Goal: Feedback & Contribution: Submit feedback/report problem

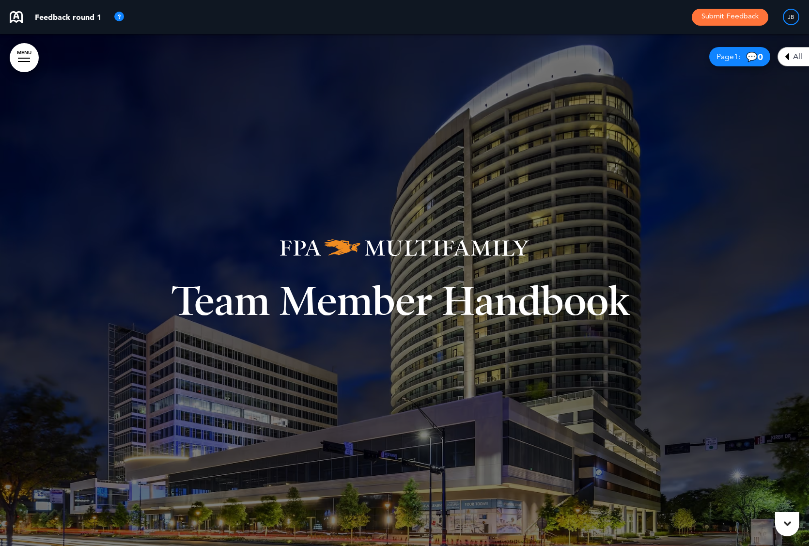
click at [468, 225] on div "Team Member Handbook" at bounding box center [404, 289] width 484 height 175
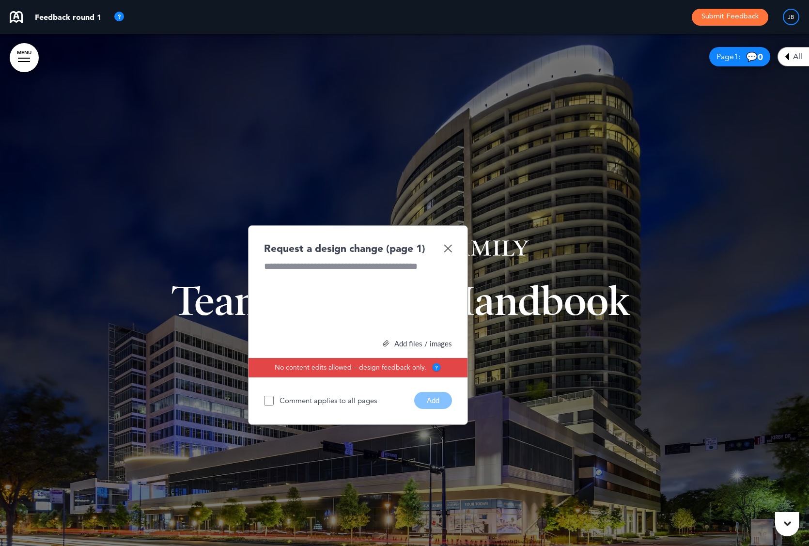
click at [359, 263] on div at bounding box center [358, 296] width 188 height 73
click at [442, 405] on button "Add" at bounding box center [433, 400] width 38 height 17
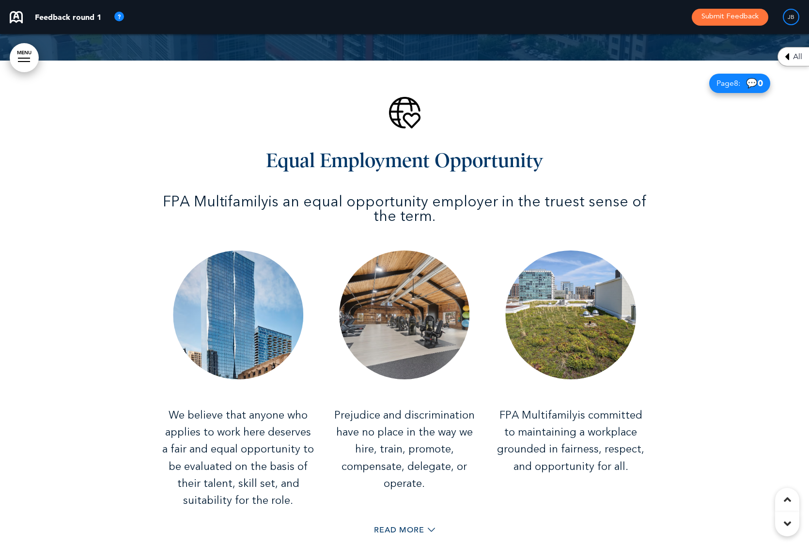
scroll to position [2577, 0]
click at [429, 334] on img at bounding box center [404, 315] width 130 height 129
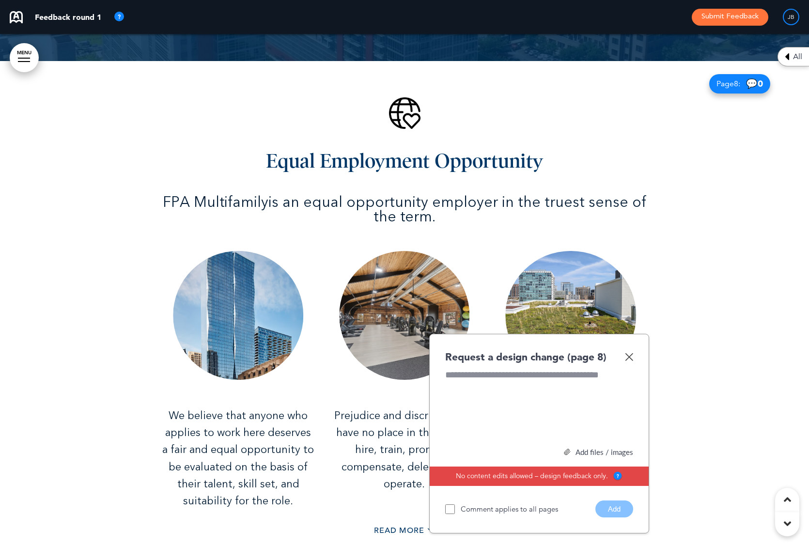
click at [477, 381] on div at bounding box center [539, 405] width 188 height 73
click at [615, 510] on button "Add" at bounding box center [614, 508] width 38 height 17
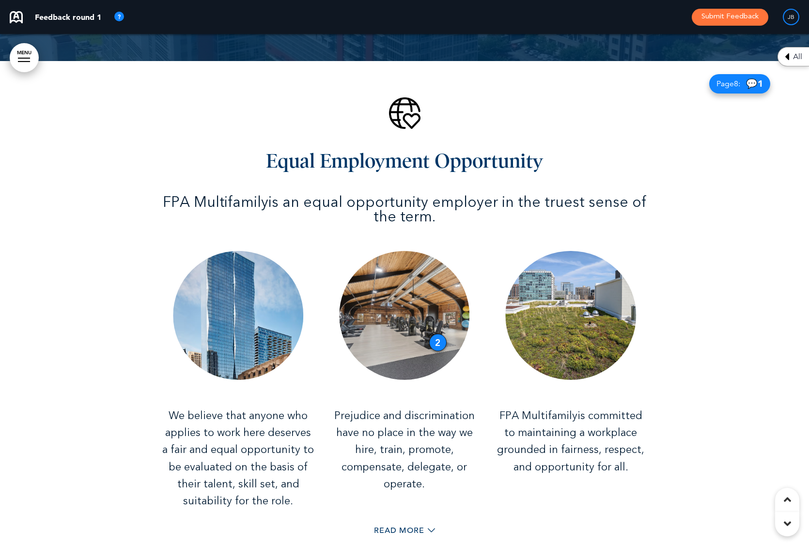
click at [608, 313] on img at bounding box center [571, 315] width 130 height 129
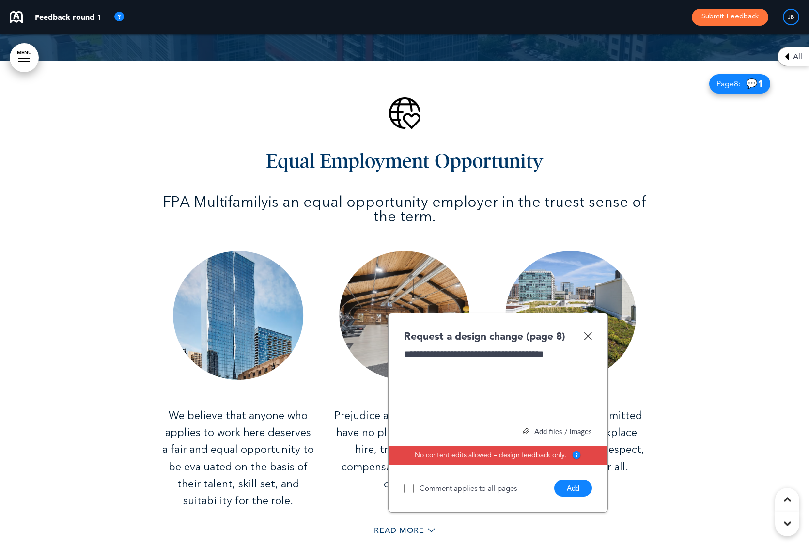
drag, startPoint x: 569, startPoint y: 491, endPoint x: 626, endPoint y: 438, distance: 78.5
click at [569, 491] on button "Add" at bounding box center [573, 487] width 38 height 17
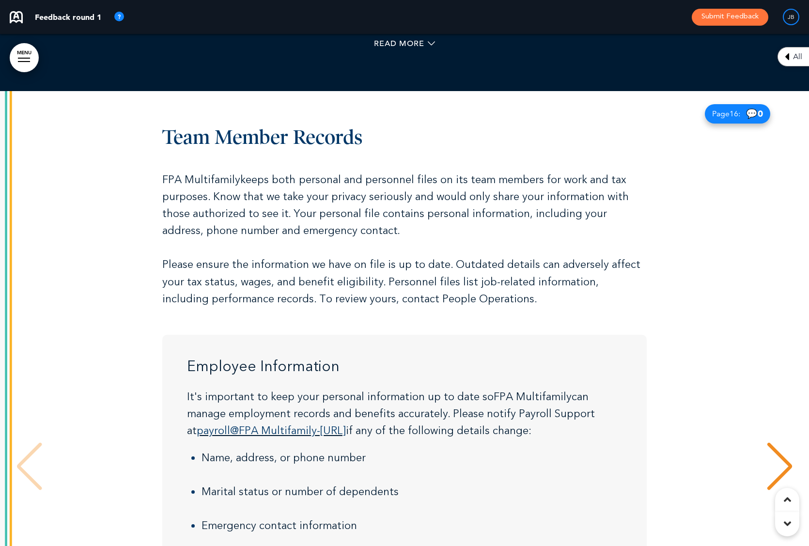
scroll to position [5765, 0]
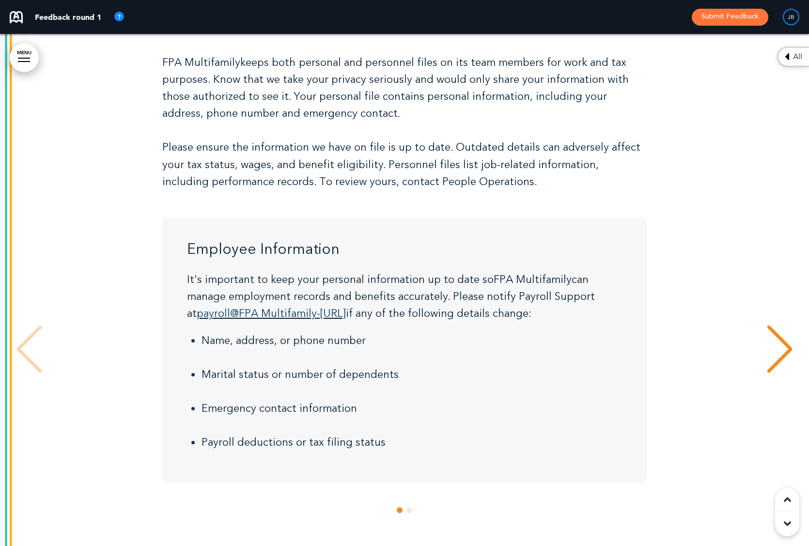
click at [5, 153] on div at bounding box center [404, 267] width 809 height 587
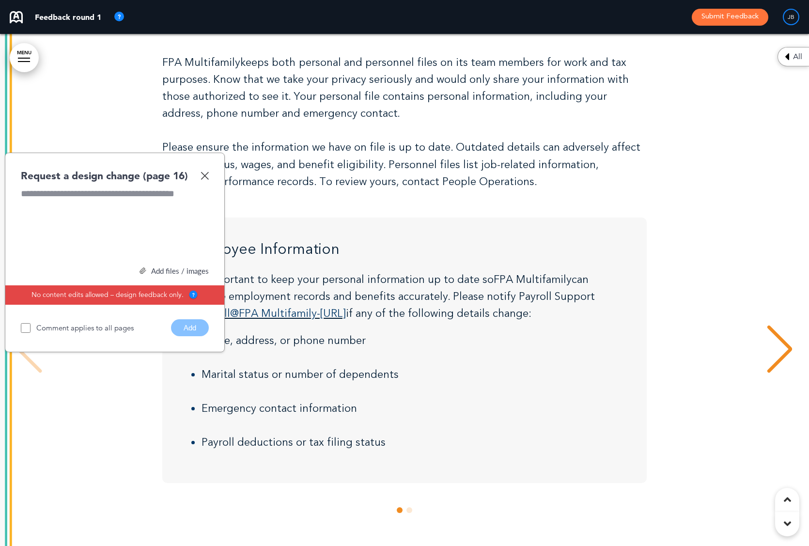
click at [155, 202] on div at bounding box center [115, 223] width 188 height 73
click at [186, 323] on button "Add" at bounding box center [190, 327] width 38 height 17
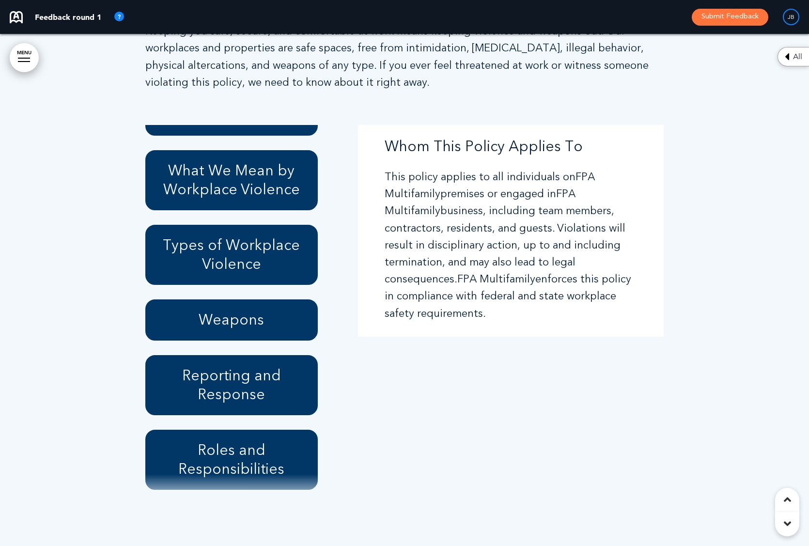
scroll to position [0, 0]
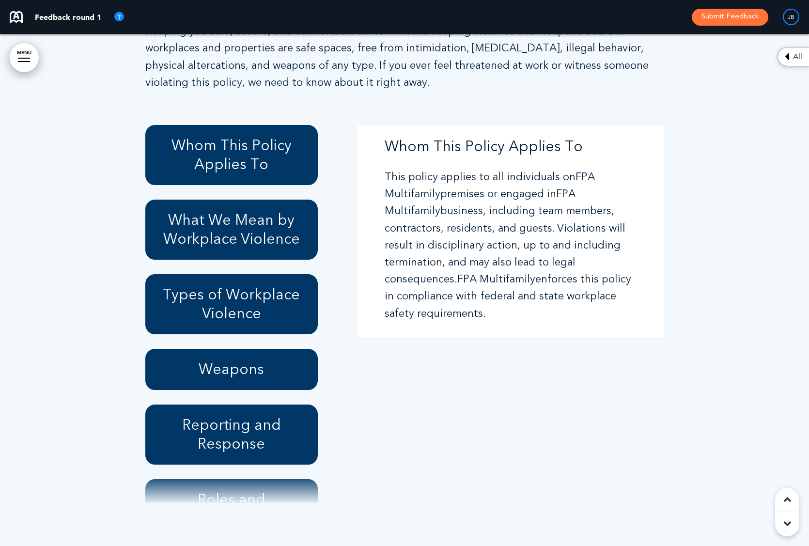
click at [328, 294] on div "Whom This Policy Applies To What We Mean by Workplace Violence Types of Workpla…" at bounding box center [241, 314] width 192 height 378
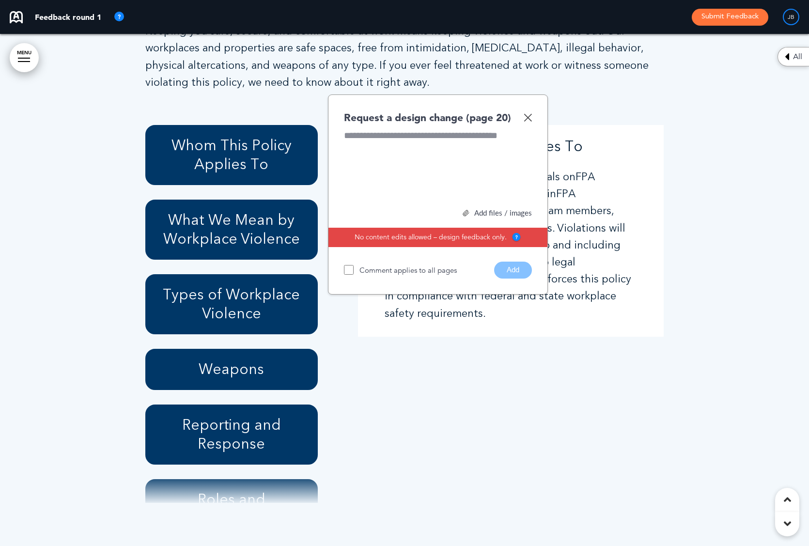
click at [389, 183] on div at bounding box center [438, 165] width 188 height 73
click at [507, 272] on button "Add" at bounding box center [513, 270] width 38 height 17
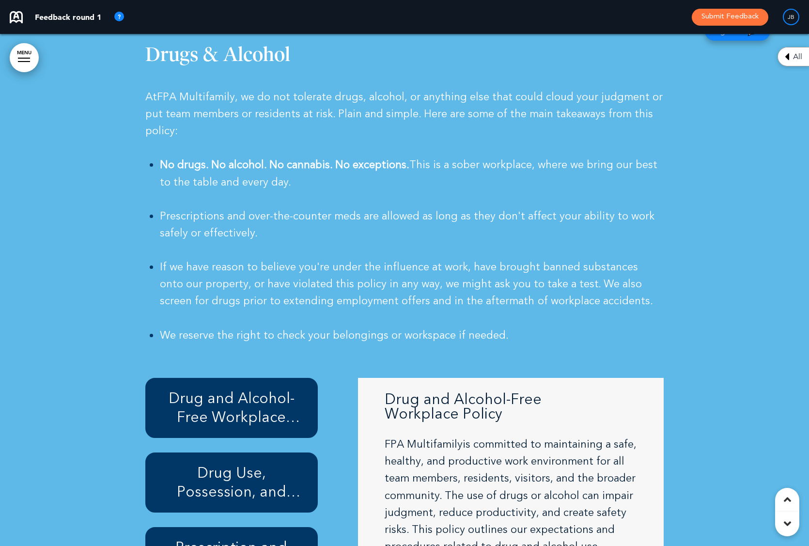
scroll to position [10602, 0]
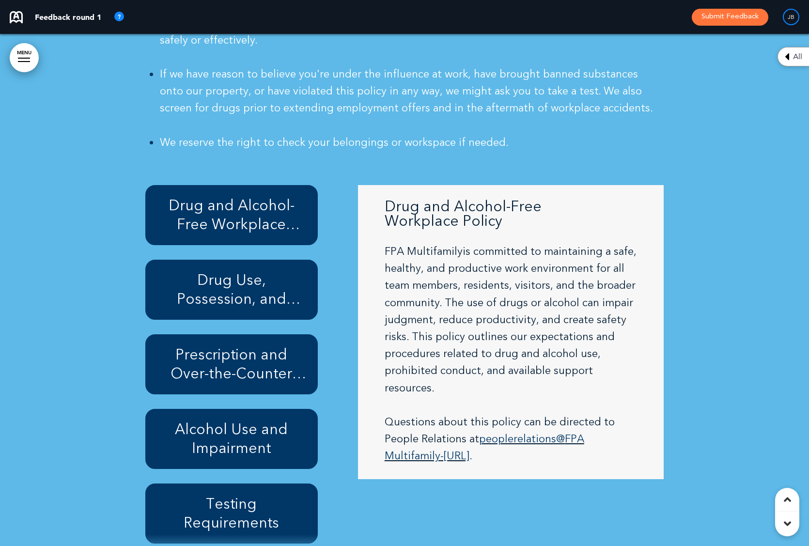
click at [702, 185] on div at bounding box center [404, 213] width 809 height 796
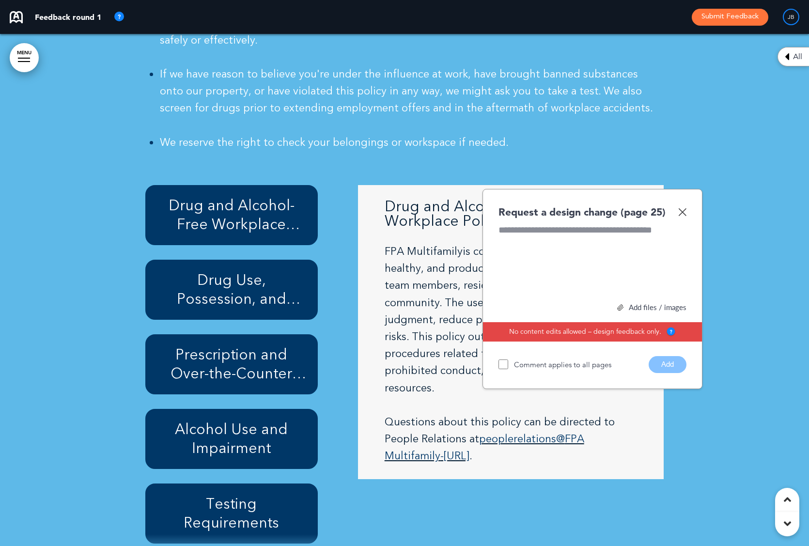
click at [526, 233] on div at bounding box center [592, 260] width 188 height 73
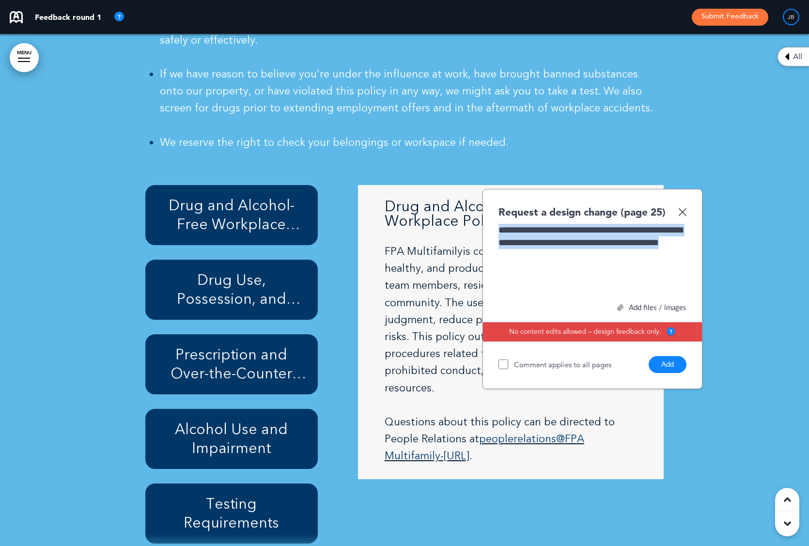
click at [683, 238] on div "**********" at bounding box center [592, 260] width 188 height 73
click at [622, 240] on div "**********" at bounding box center [592, 260] width 188 height 73
click at [523, 251] on div "**********" at bounding box center [592, 260] width 188 height 73
copy div "**********"
click at [662, 359] on button "Add" at bounding box center [668, 364] width 38 height 17
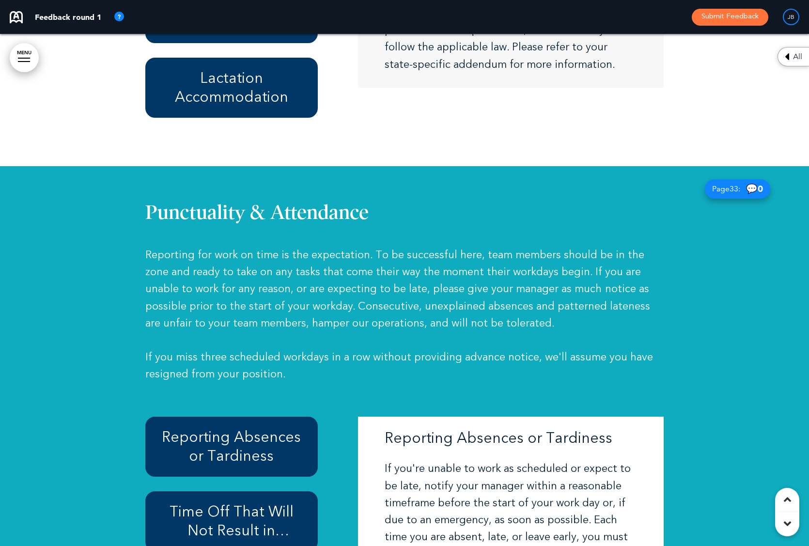
scroll to position [14343, 0]
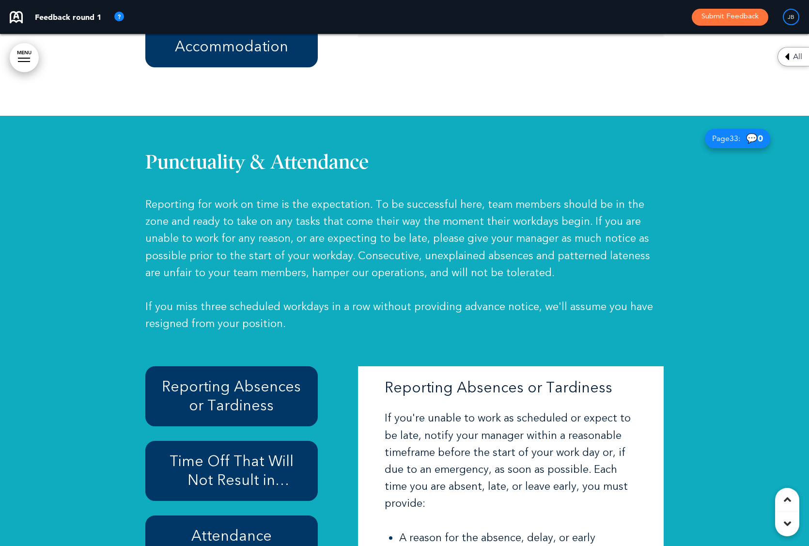
click at [703, 252] on div at bounding box center [404, 459] width 809 height 687
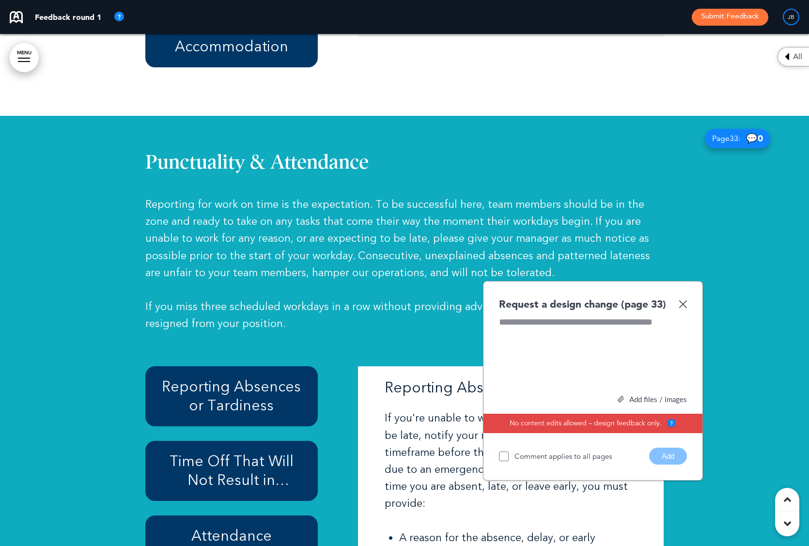
click at [541, 316] on div at bounding box center [593, 352] width 188 height 73
paste div
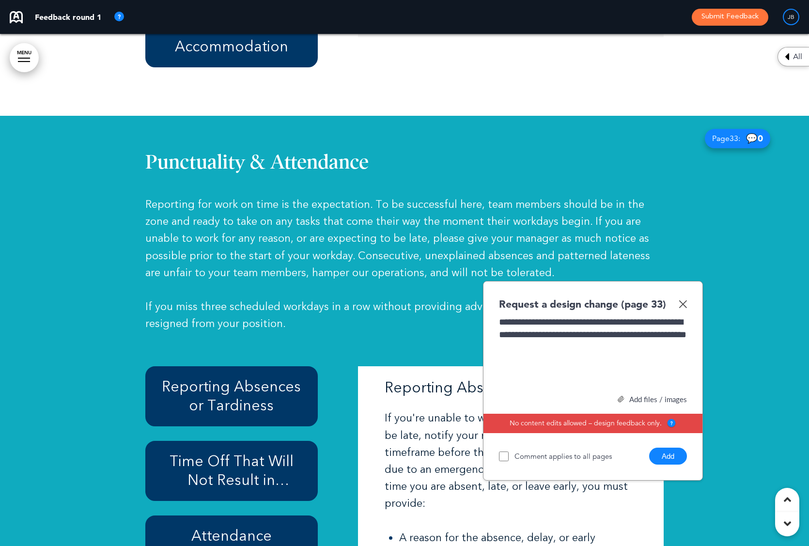
click at [533, 317] on span "**********" at bounding box center [592, 328] width 187 height 22
click at [662, 448] on button "Add" at bounding box center [668, 456] width 38 height 17
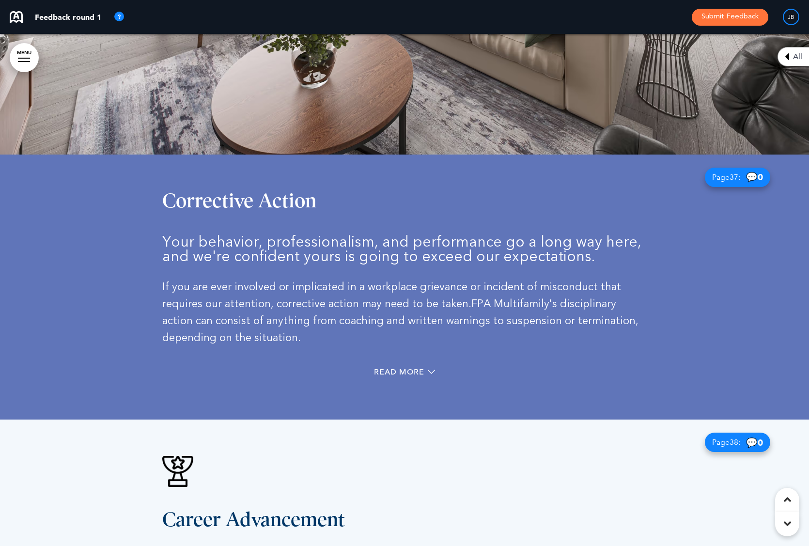
scroll to position [16400, 0]
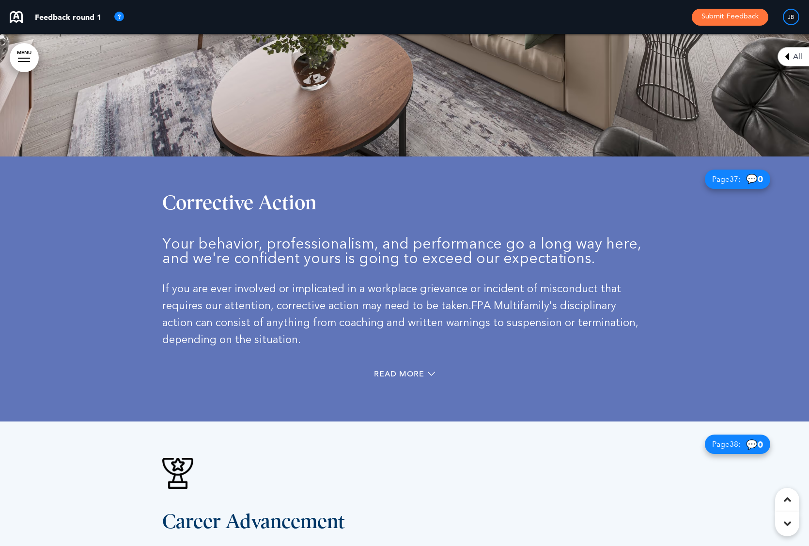
click at [416, 365] on div "Read More" at bounding box center [404, 375] width 484 height 20
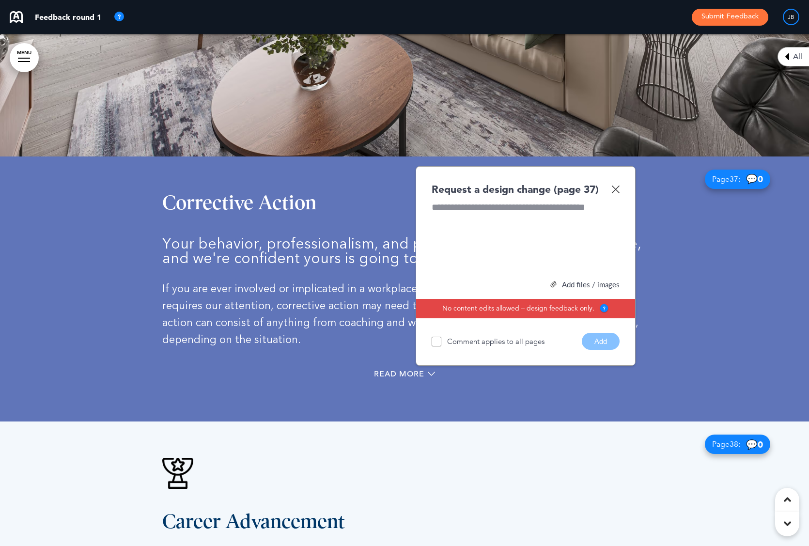
click at [613, 185] on img at bounding box center [615, 189] width 8 height 8
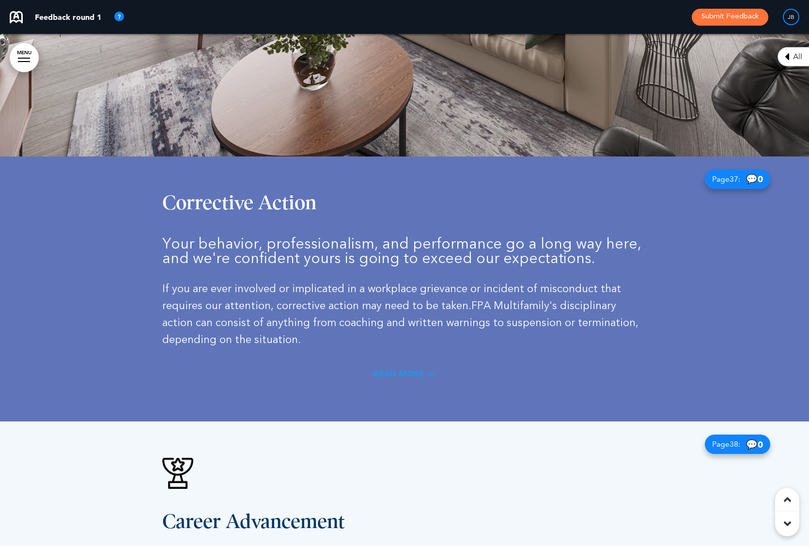
click at [402, 370] on span "Read More" at bounding box center [399, 374] width 50 height 8
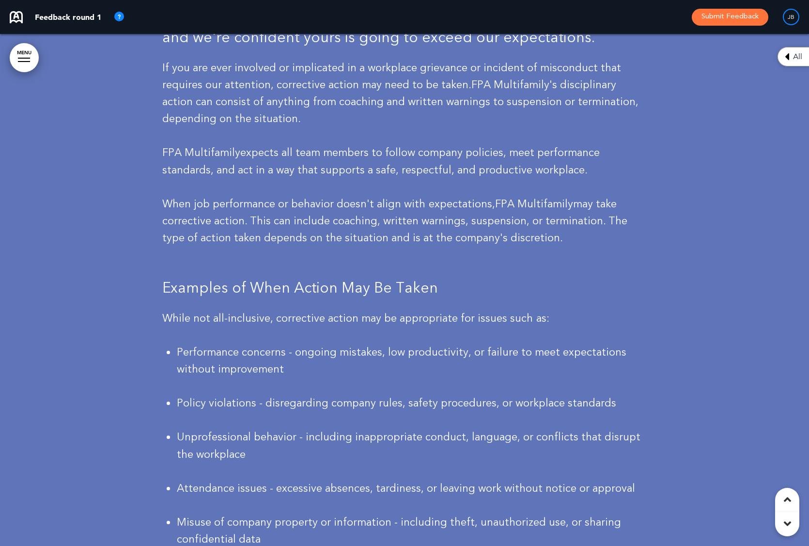
scroll to position [16582, 0]
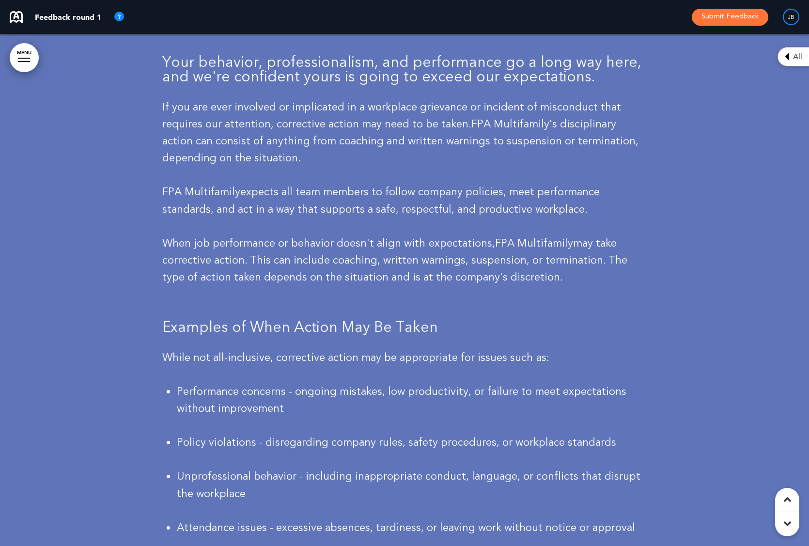
click at [698, 87] on div at bounding box center [404, 428] width 809 height 907
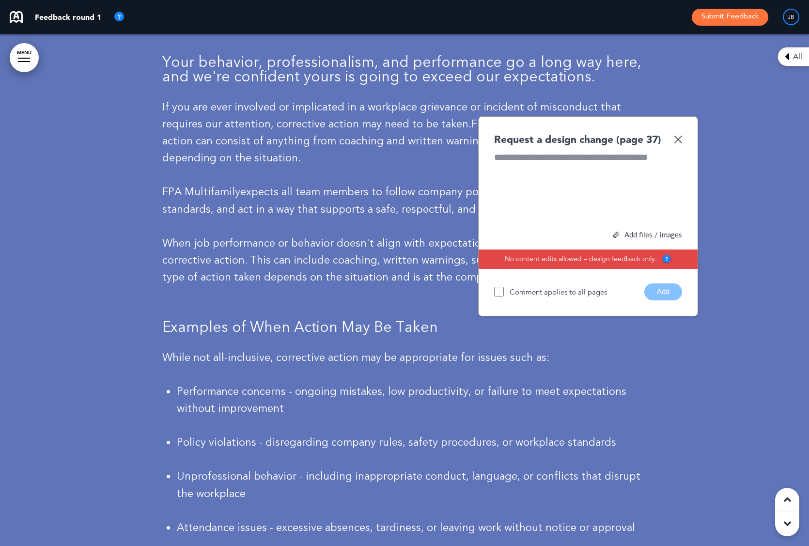
click at [566, 151] on div at bounding box center [588, 187] width 188 height 73
paste div
click at [530, 153] on span "**********" at bounding box center [587, 164] width 187 height 22
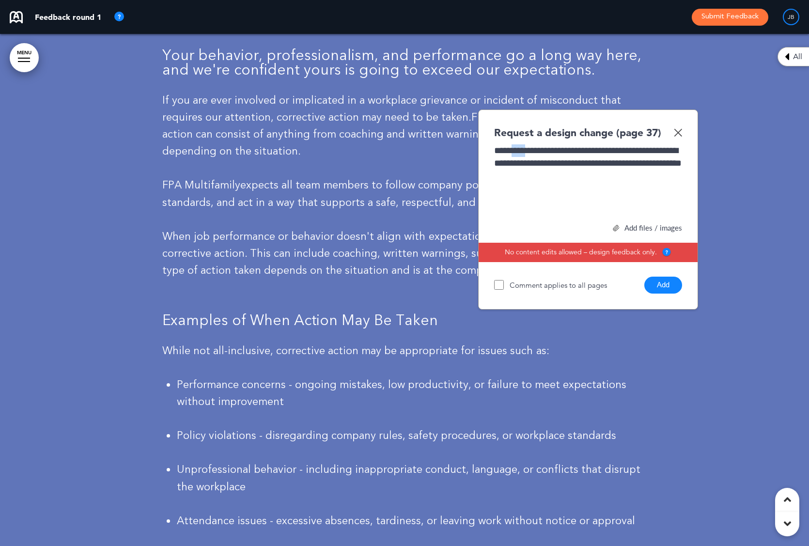
drag, startPoint x: 528, startPoint y: 126, endPoint x: 512, endPoint y: 125, distance: 16.0
click at [512, 146] on span "**********" at bounding box center [587, 157] width 187 height 22
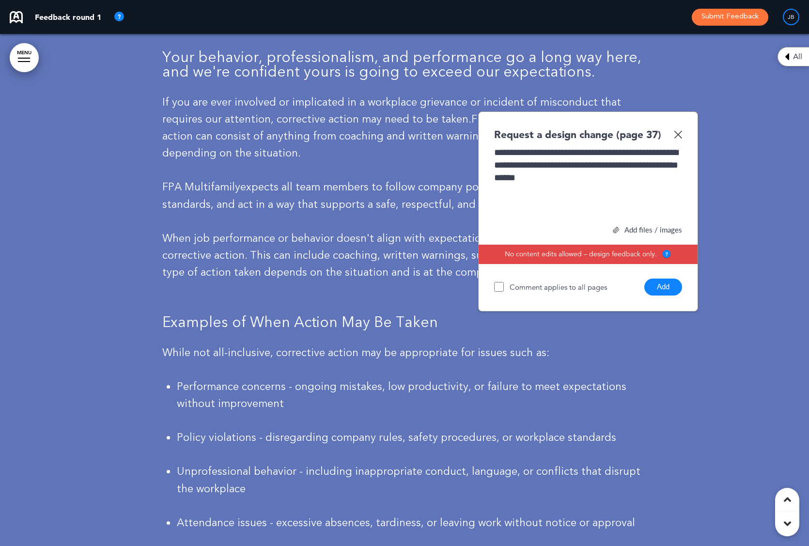
drag, startPoint x: 668, startPoint y: 263, endPoint x: 660, endPoint y: 259, distance: 8.9
click at [668, 278] on button "Add" at bounding box center [663, 286] width 38 height 17
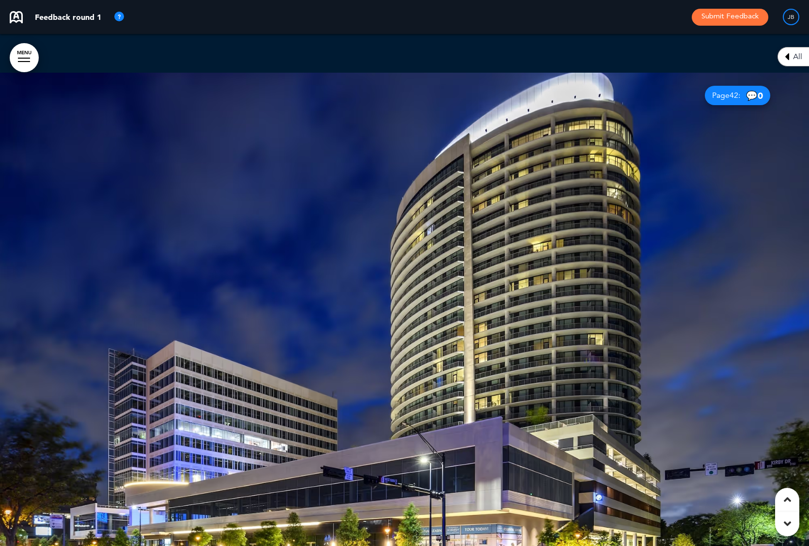
scroll to position [18685, 0]
click at [475, 264] on div at bounding box center [404, 329] width 809 height 512
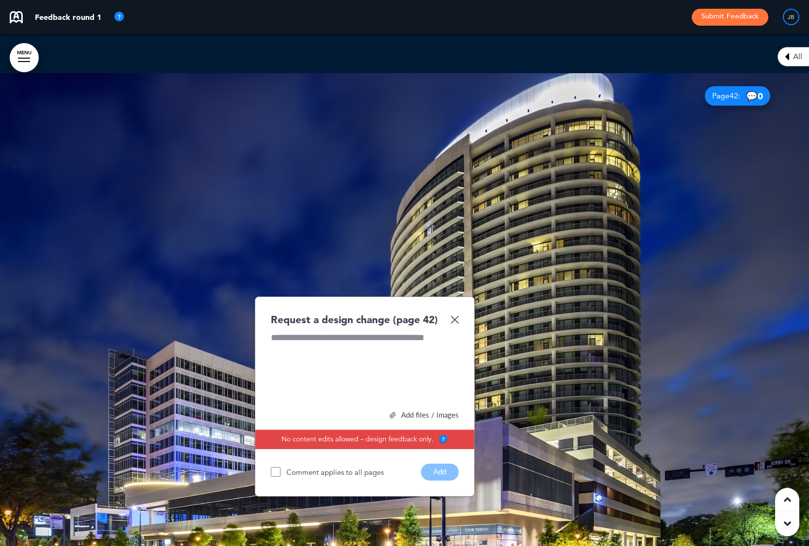
click at [352, 331] on div at bounding box center [365, 367] width 188 height 73
click at [329, 331] on div "**********" at bounding box center [365, 367] width 188 height 73
click at [327, 331] on div "**********" at bounding box center [365, 367] width 188 height 73
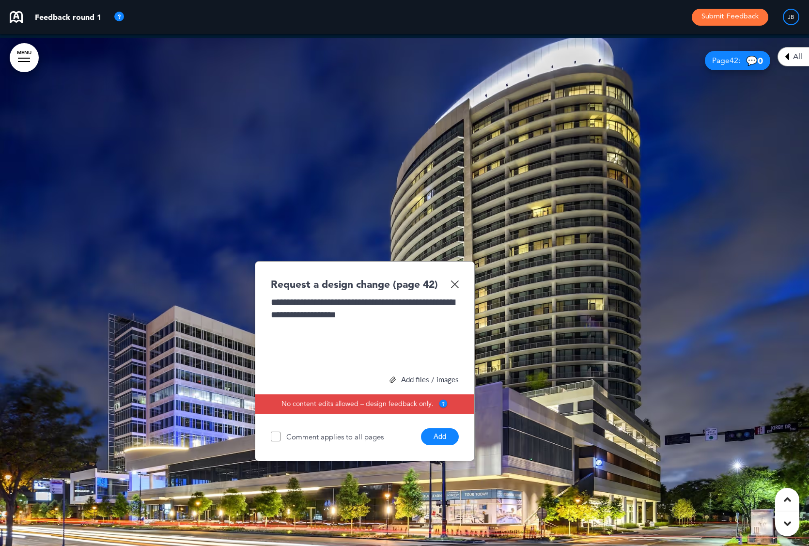
scroll to position [18720, 0]
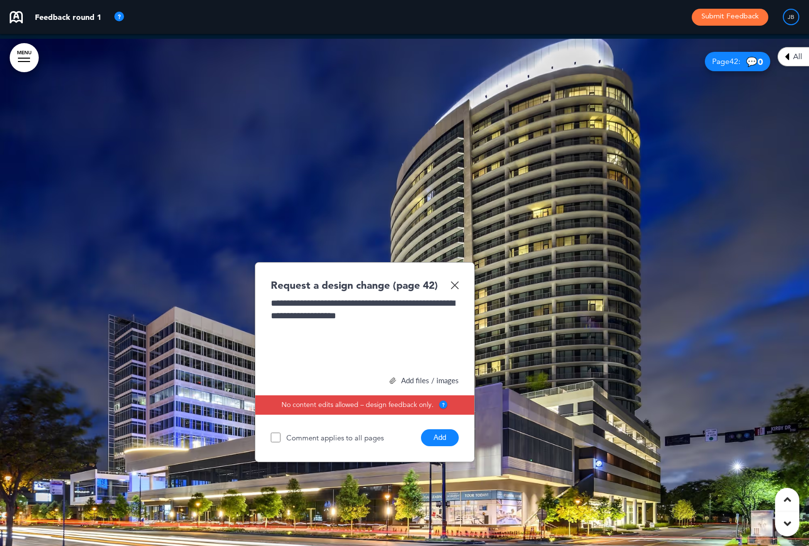
drag, startPoint x: 334, startPoint y: 304, endPoint x: 424, endPoint y: 388, distance: 123.4
click at [334, 304] on div "**********" at bounding box center [365, 333] width 188 height 73
click at [436, 429] on button "Add" at bounding box center [440, 437] width 38 height 17
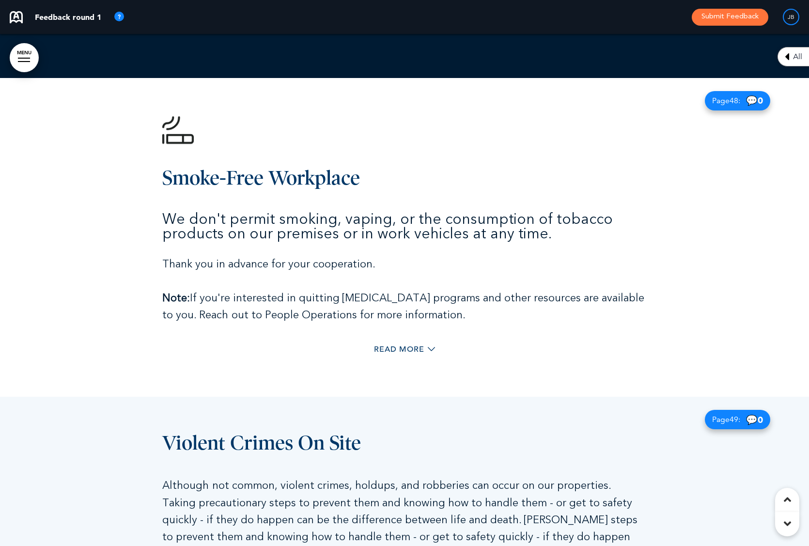
scroll to position [20713, 0]
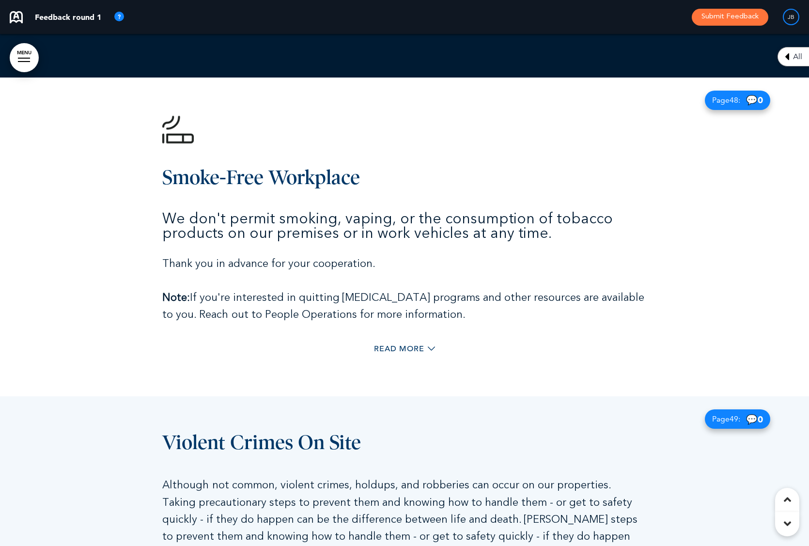
click at [184, 114] on img at bounding box center [177, 129] width 31 height 31
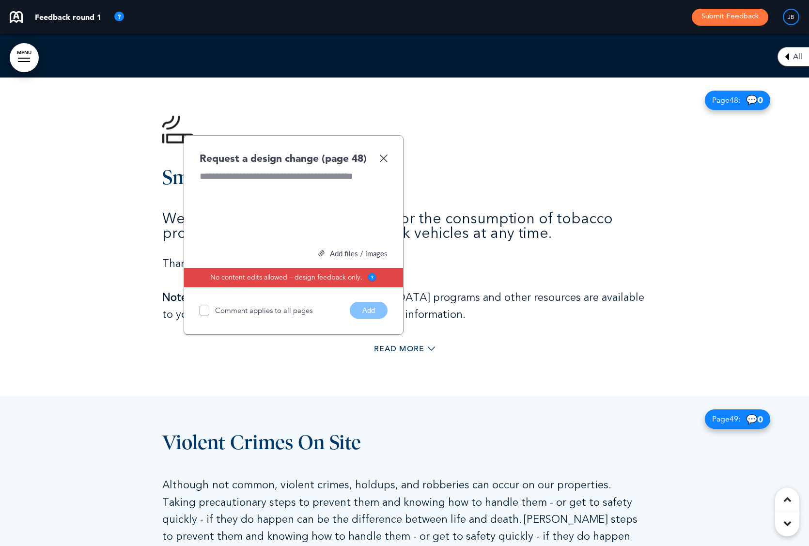
click at [242, 170] on div at bounding box center [294, 206] width 188 height 73
click at [363, 302] on button "Add" at bounding box center [369, 310] width 38 height 17
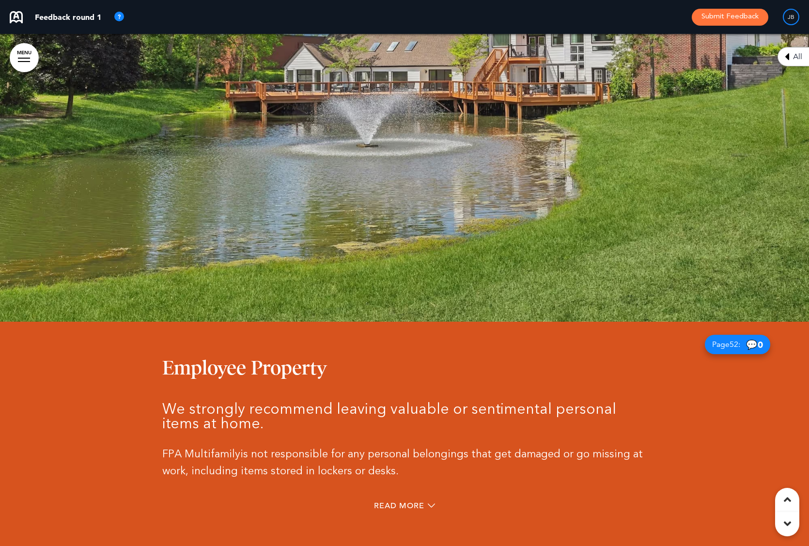
scroll to position [22626, 0]
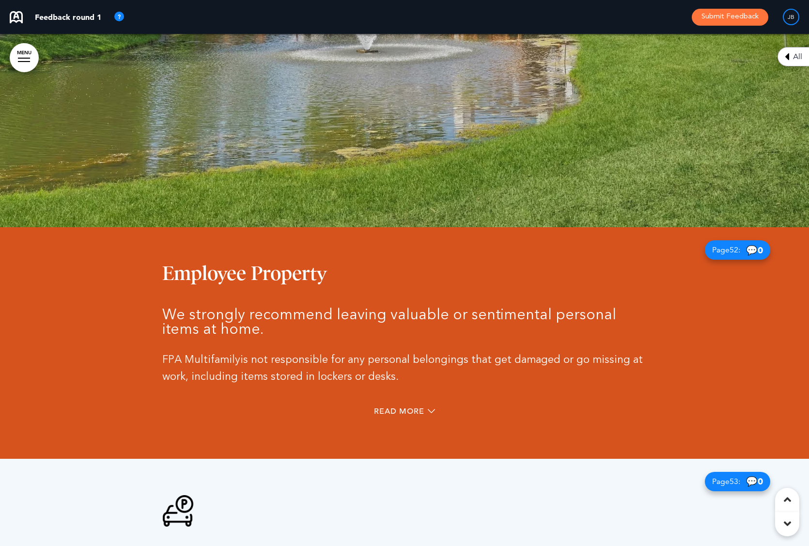
click at [736, 278] on div at bounding box center [404, 342] width 809 height 231
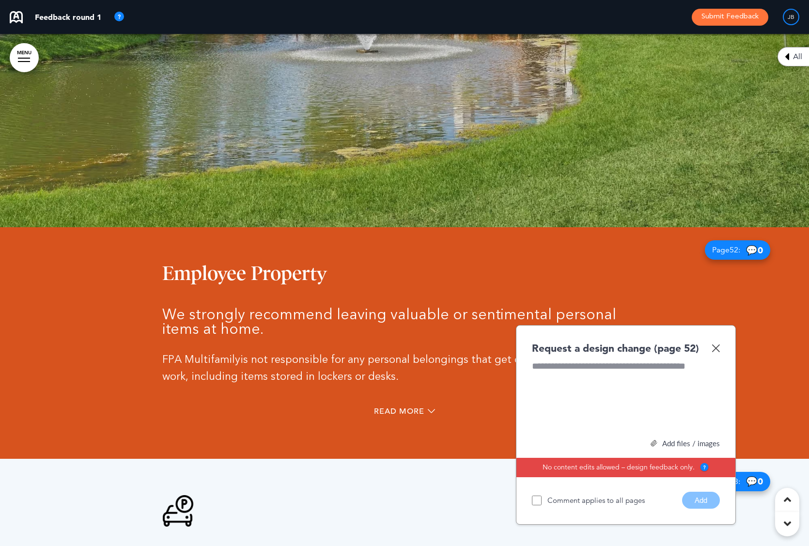
click at [581, 360] on div at bounding box center [626, 396] width 188 height 73
paste div
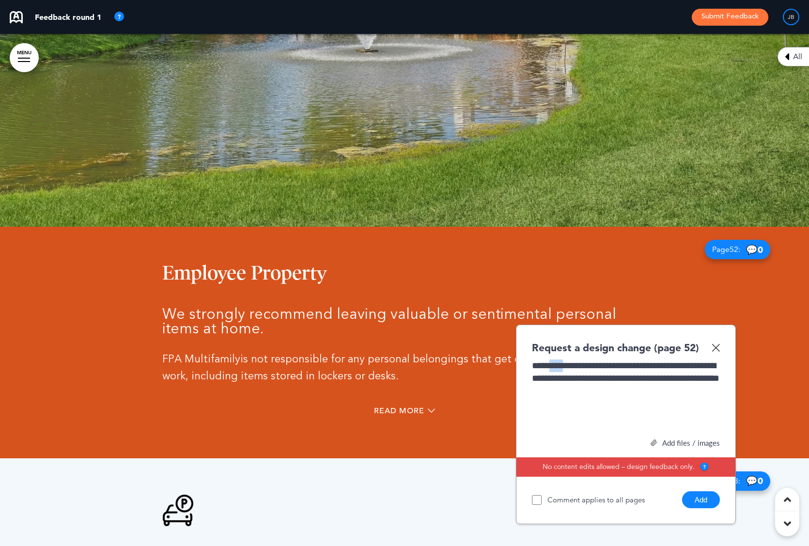
drag, startPoint x: 566, startPoint y: 318, endPoint x: 548, endPoint y: 318, distance: 17.4
click at [548, 361] on span "**********" at bounding box center [625, 372] width 187 height 22
click at [697, 491] on button "Add" at bounding box center [701, 499] width 38 height 17
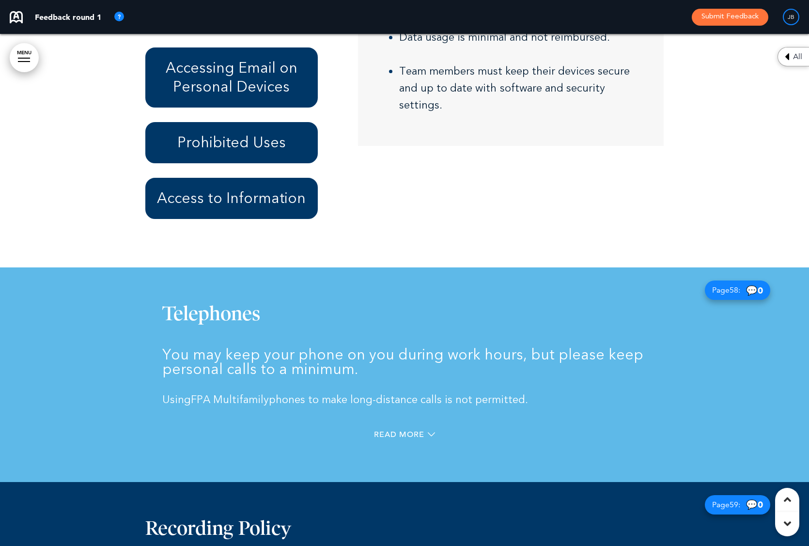
scroll to position [24784, 0]
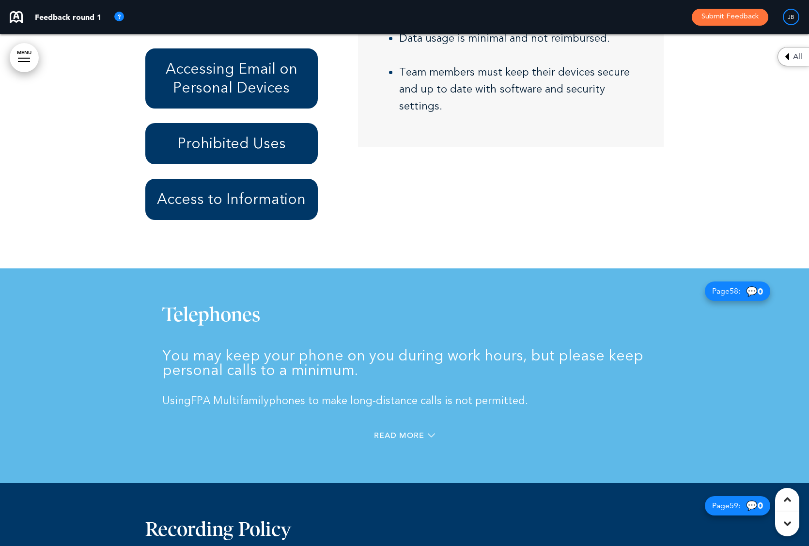
click at [644, 392] on p "Using FPA Multifamily phones to make long-distance calls is not permitted." at bounding box center [404, 400] width 484 height 17
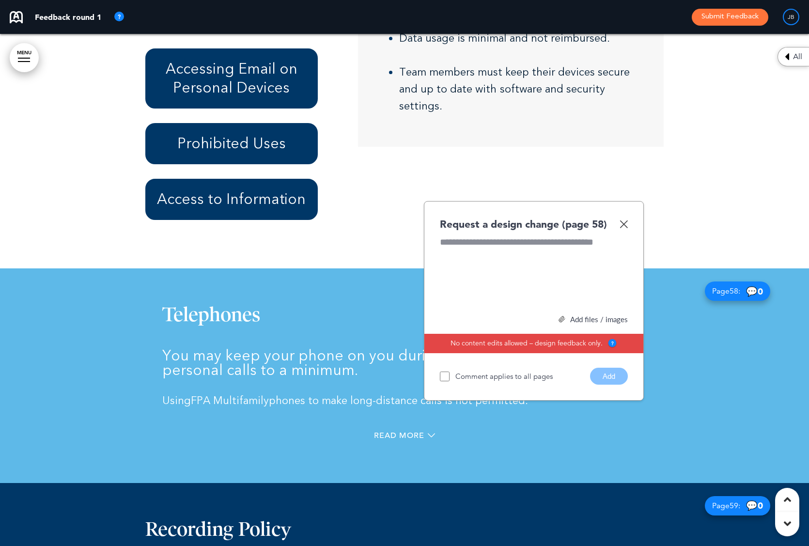
paste div
click at [606, 368] on button "Add" at bounding box center [609, 376] width 38 height 17
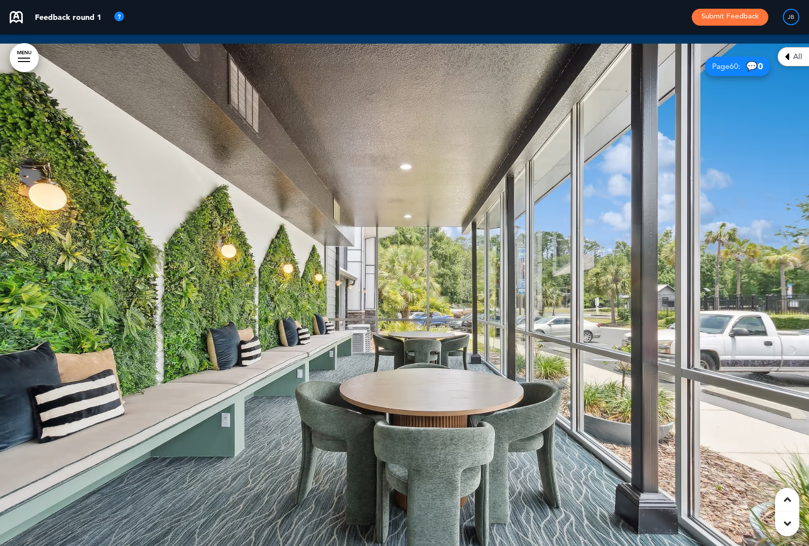
scroll to position [25790, 0]
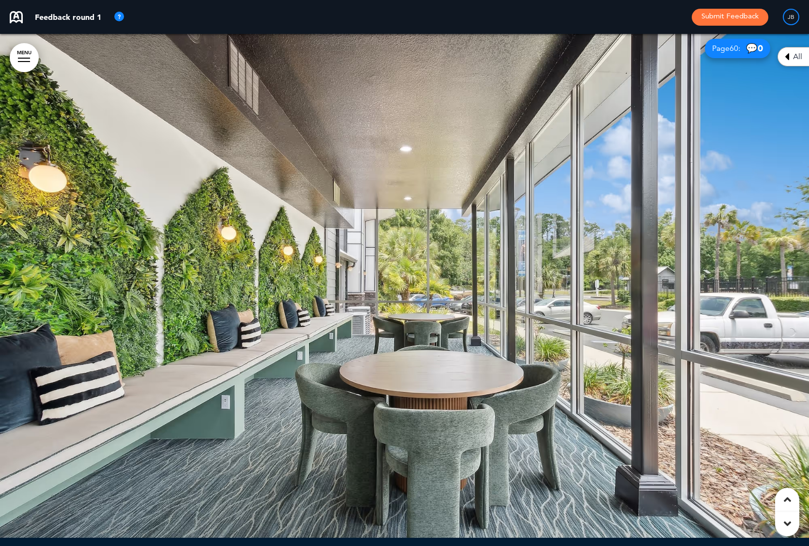
click at [333, 94] on div at bounding box center [404, 282] width 809 height 512
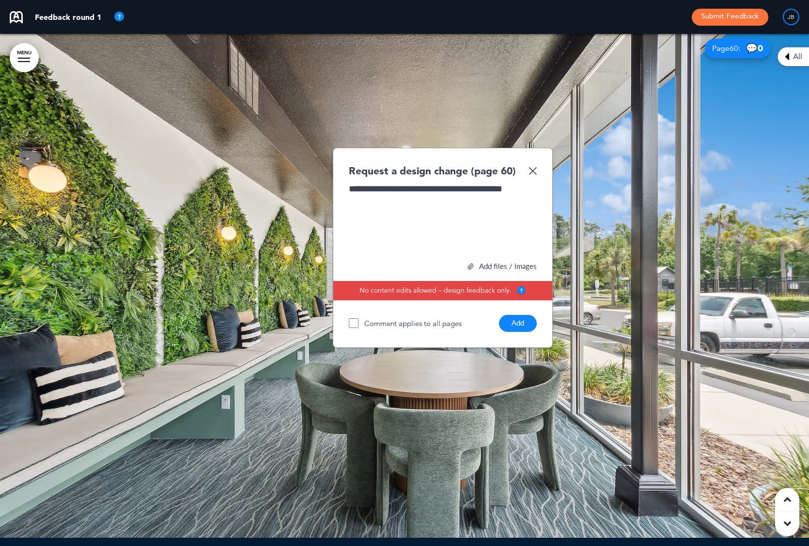
click at [523, 278] on div "**********" at bounding box center [443, 248] width 220 height 200
click at [525, 315] on button "Add" at bounding box center [518, 323] width 38 height 17
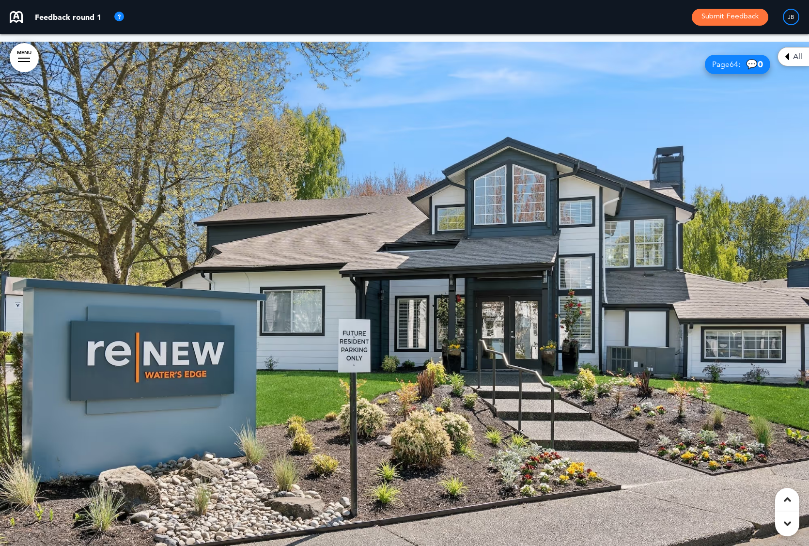
scroll to position [27457, 0]
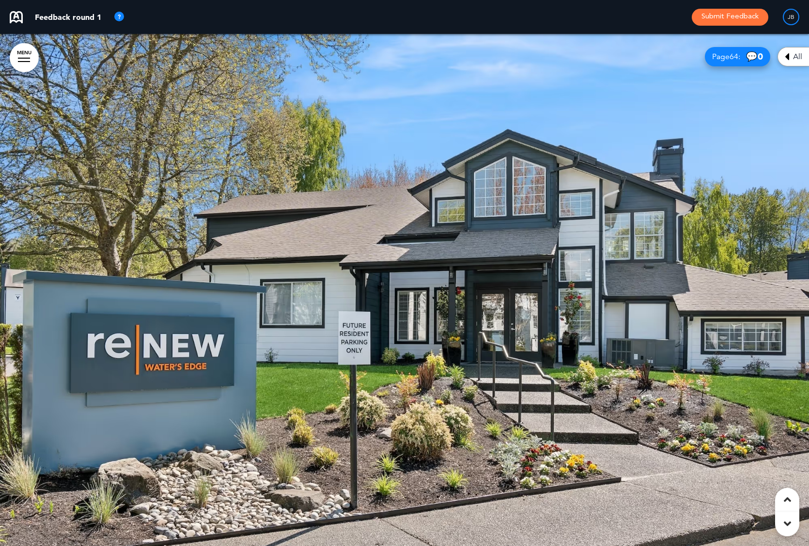
click at [365, 196] on div at bounding box center [404, 290] width 809 height 512
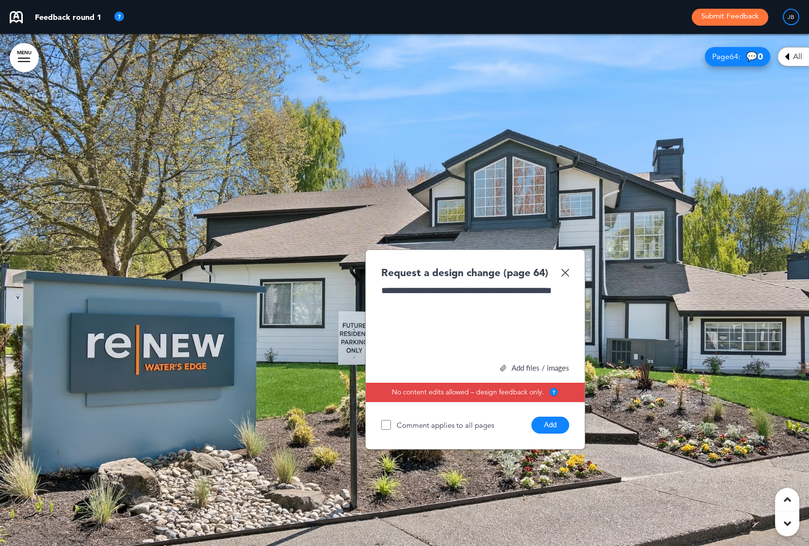
drag, startPoint x: 550, startPoint y: 380, endPoint x: 552, endPoint y: 370, distance: 9.9
click at [551, 376] on div "**********" at bounding box center [475, 349] width 220 height 200
click at [552, 417] on button "Add" at bounding box center [550, 425] width 38 height 17
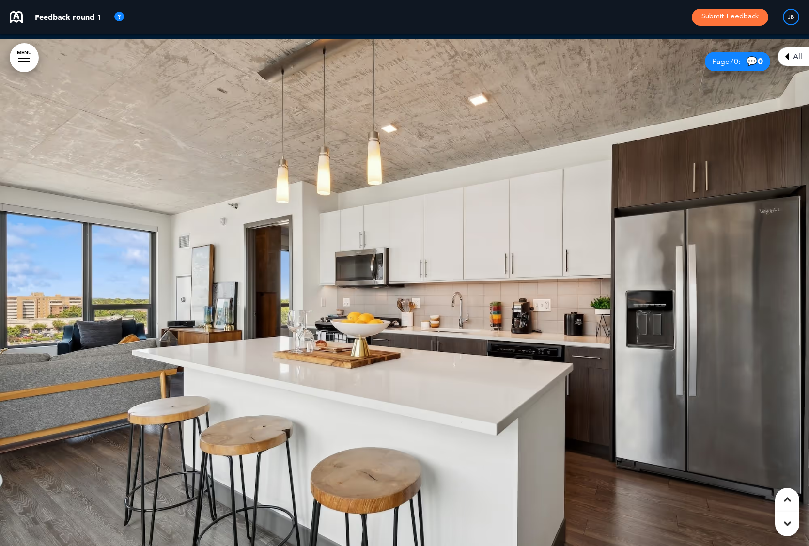
scroll to position [29520, 0]
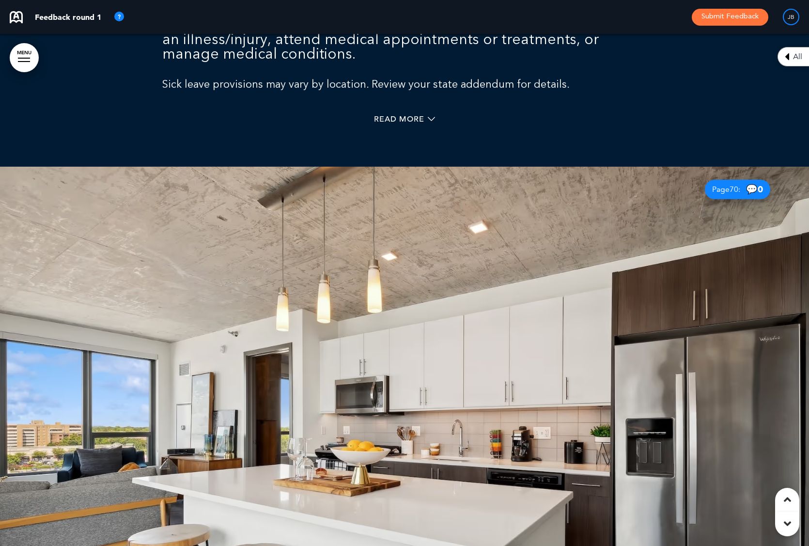
click at [389, 271] on div at bounding box center [404, 423] width 809 height 512
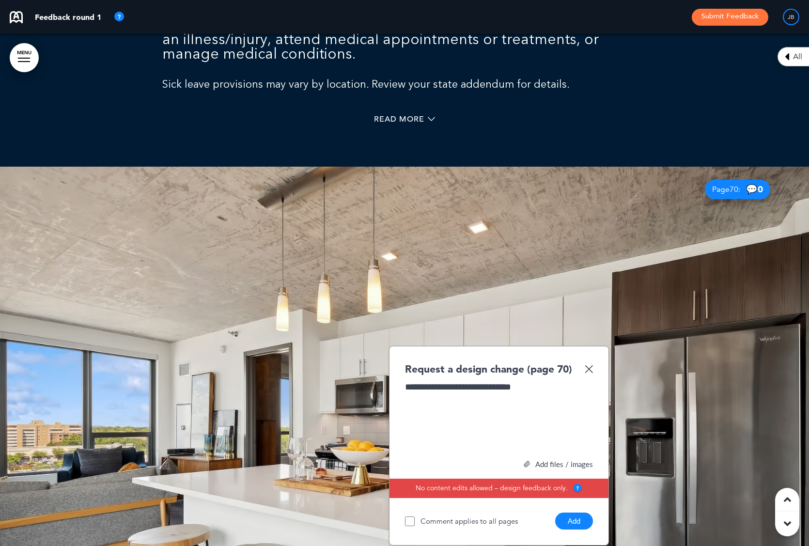
click at [569, 510] on button "Add" at bounding box center [574, 520] width 38 height 17
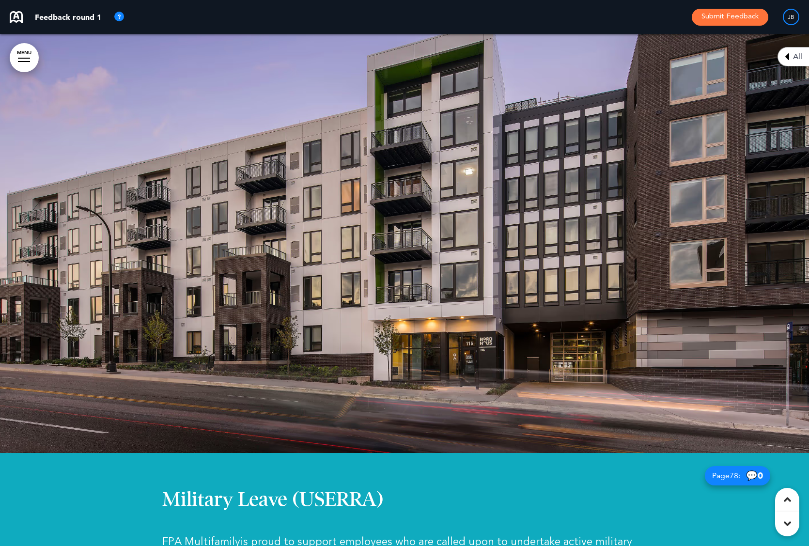
scroll to position [32780, 0]
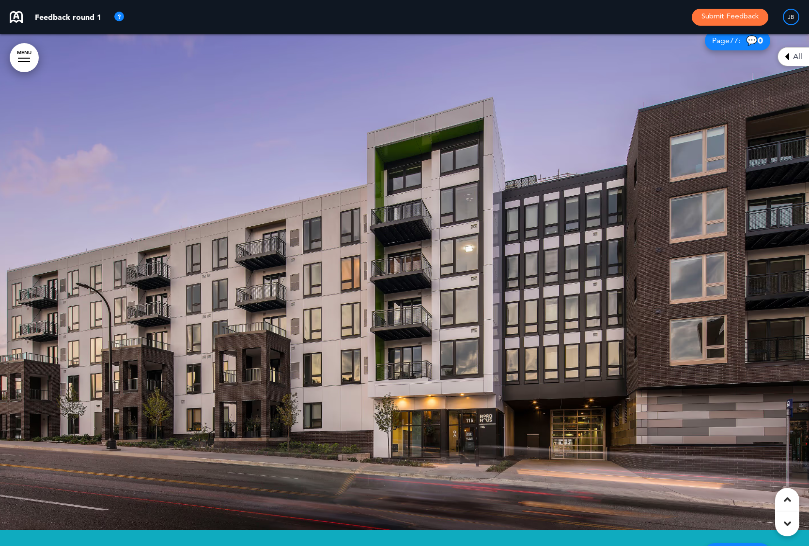
click at [428, 164] on div at bounding box center [404, 274] width 809 height 512
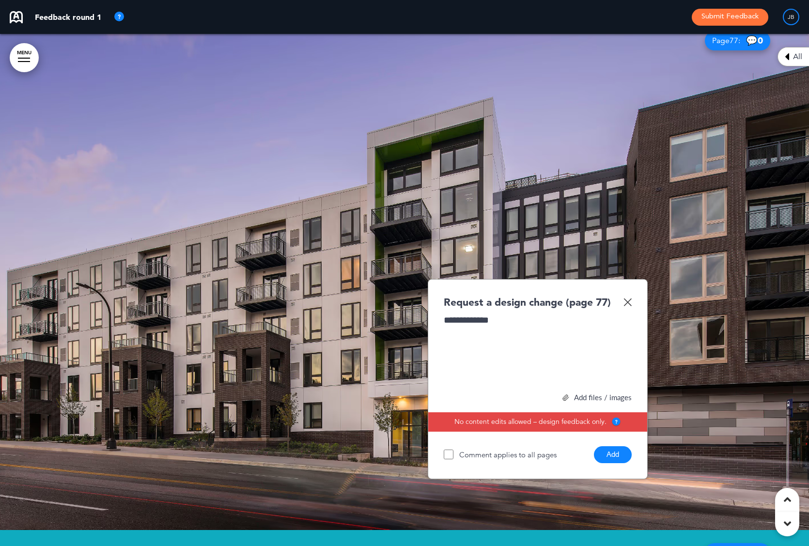
click at [612, 446] on button "Add" at bounding box center [613, 454] width 38 height 17
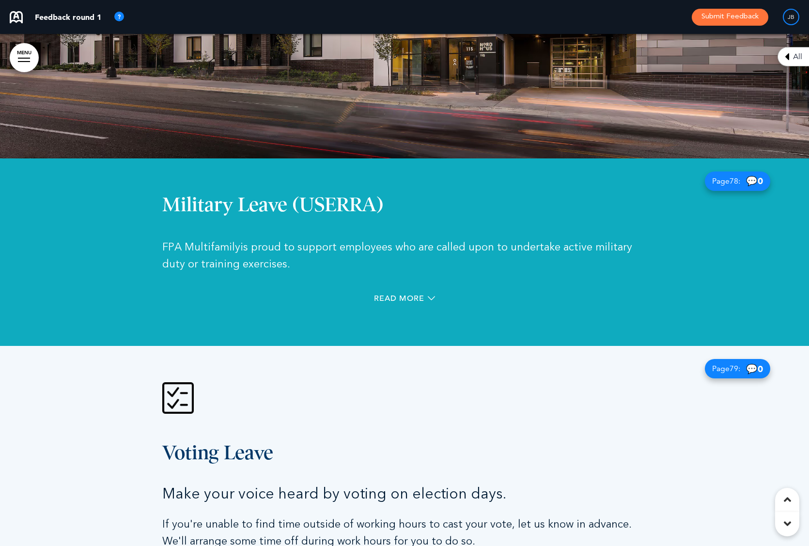
scroll to position [33149, 0]
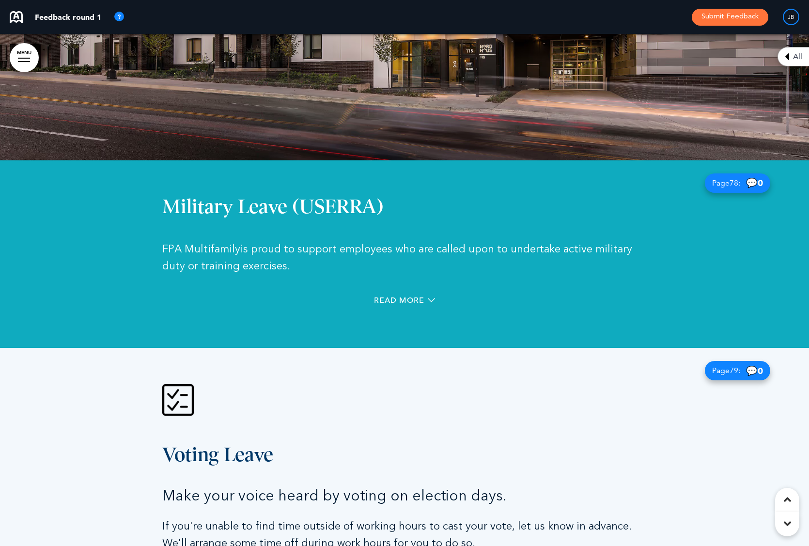
click at [580, 160] on div "Military Leave (USERRA) FPA Multifamily is proud to support employees who are c…" at bounding box center [404, 253] width 484 height 187
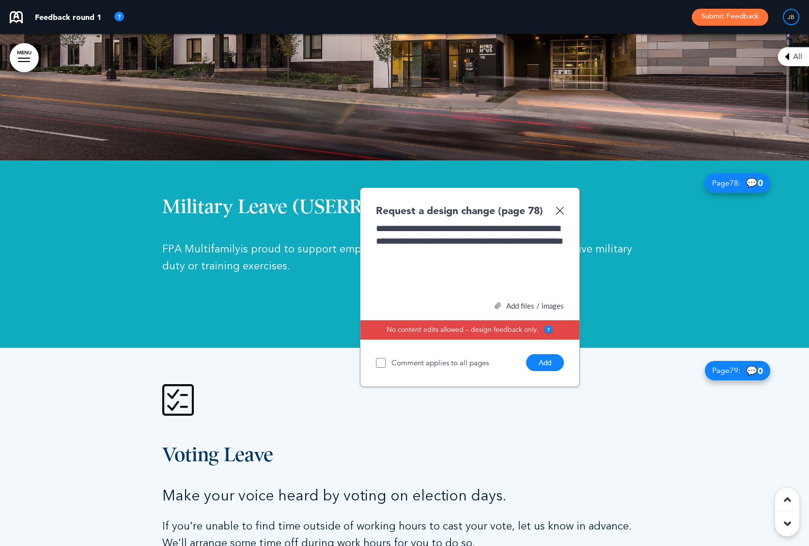
click at [411, 224] on span "**********" at bounding box center [469, 235] width 187 height 22
click at [553, 354] on button "Add" at bounding box center [545, 362] width 38 height 17
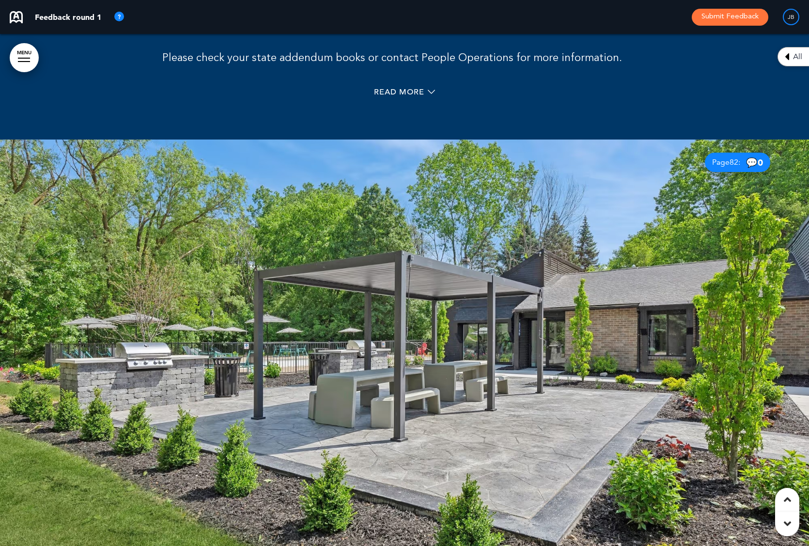
scroll to position [34091, 0]
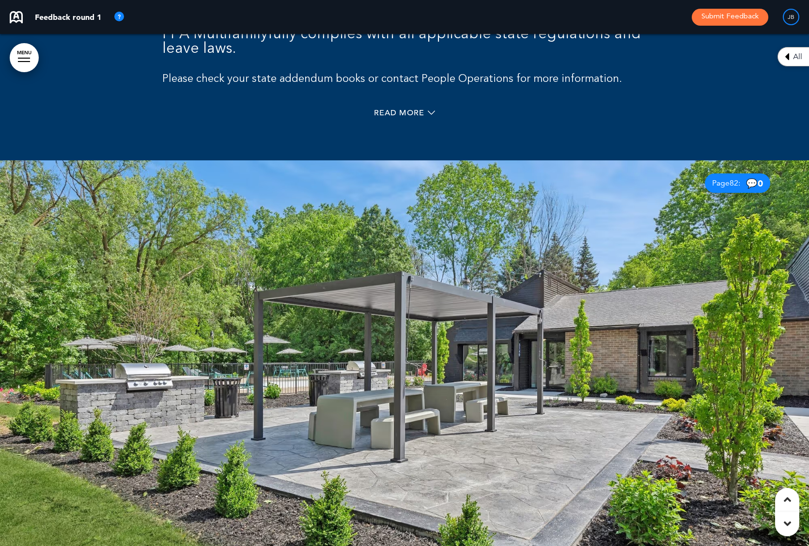
click at [504, 213] on div at bounding box center [404, 416] width 809 height 512
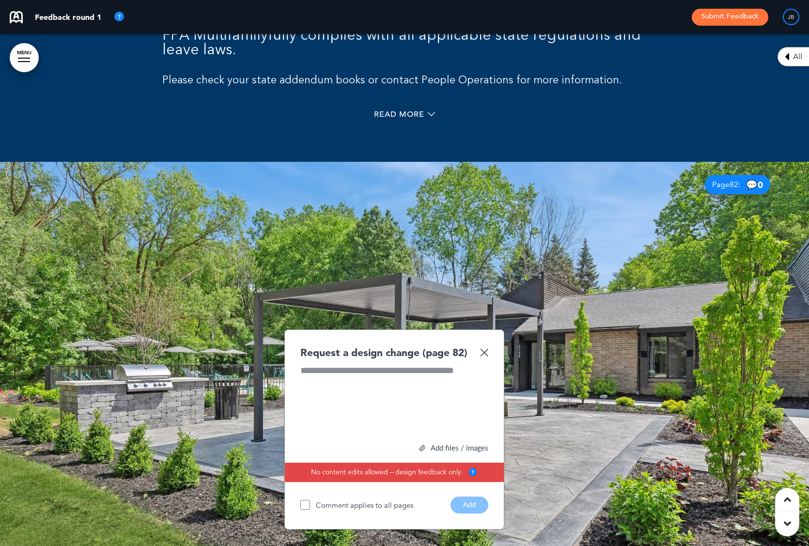
scroll to position [34088, 0]
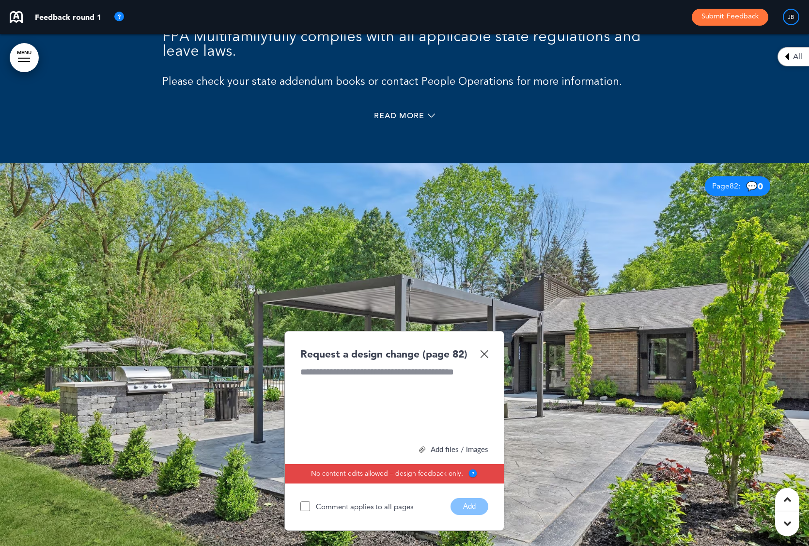
click at [388, 366] on div at bounding box center [394, 402] width 188 height 73
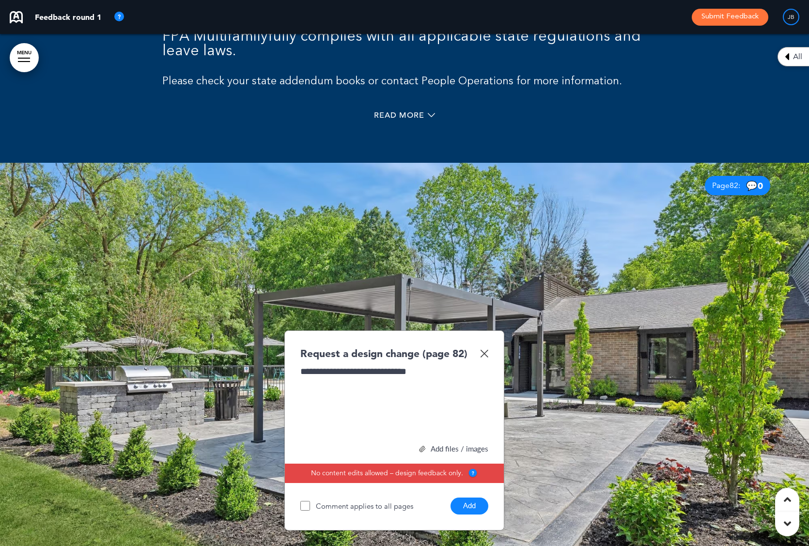
click at [471, 497] on button "Add" at bounding box center [469, 505] width 38 height 17
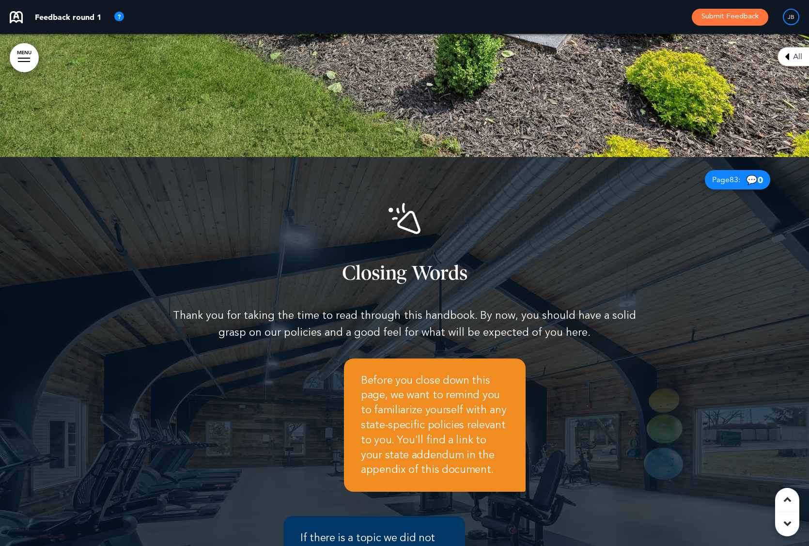
scroll to position [34624, 0]
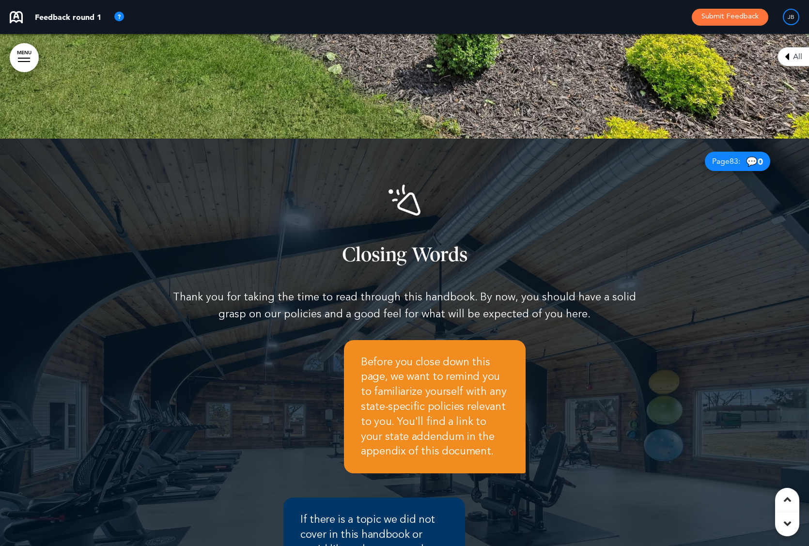
click at [688, 348] on div at bounding box center [404, 410] width 809 height 543
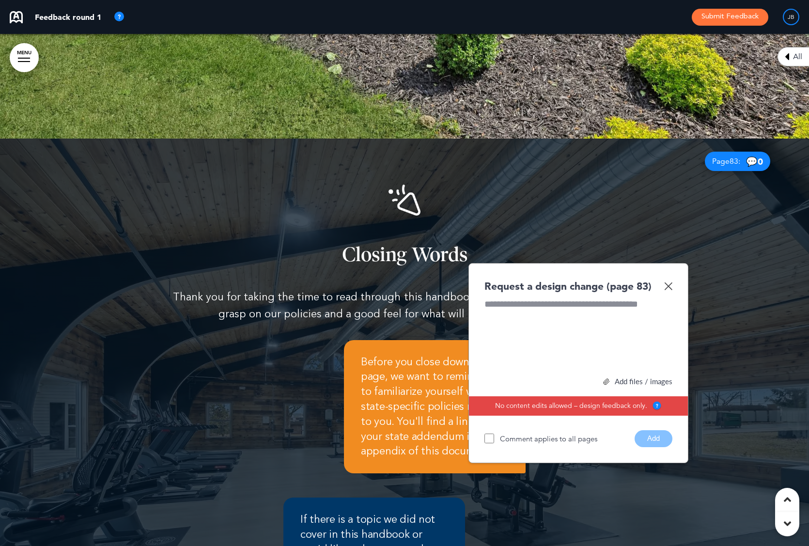
click at [523, 298] on div at bounding box center [578, 334] width 188 height 73
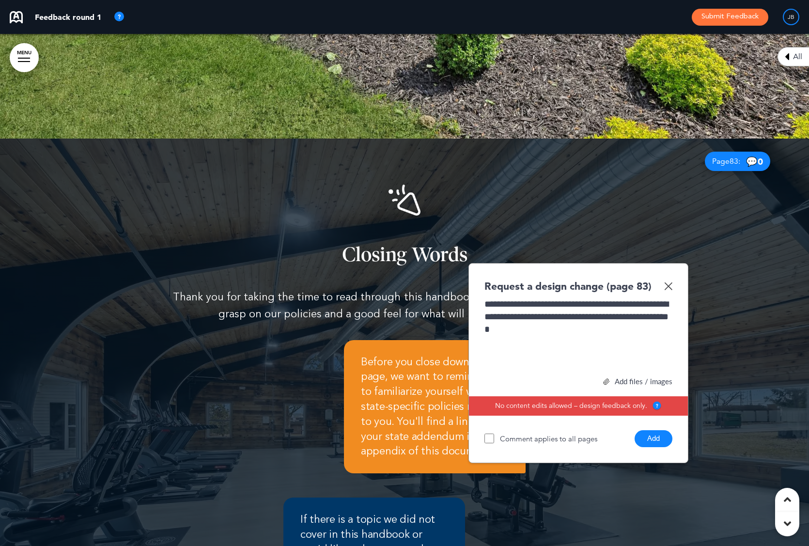
click at [656, 430] on button "Add" at bounding box center [653, 438] width 38 height 17
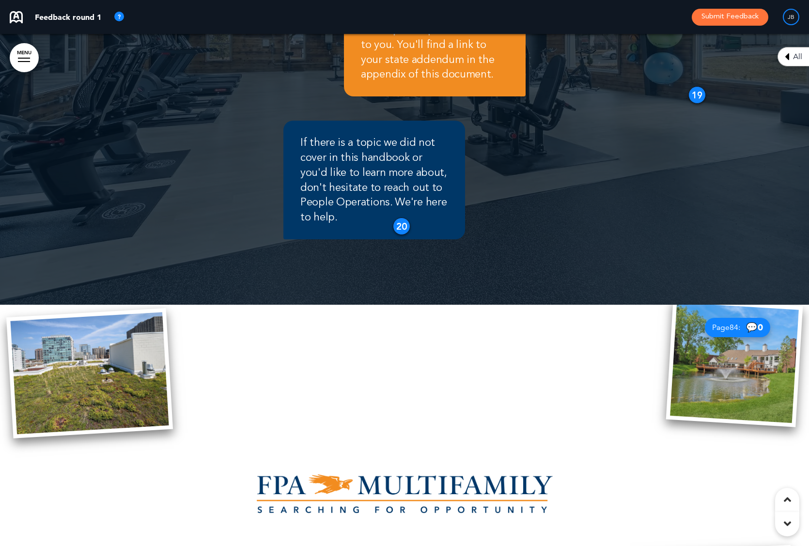
scroll to position [35316, 0]
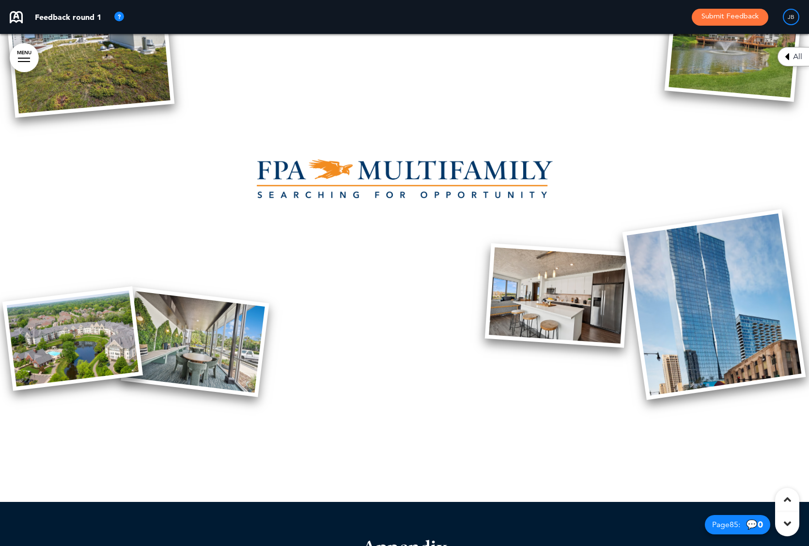
click at [553, 243] on img at bounding box center [558, 295] width 146 height 105
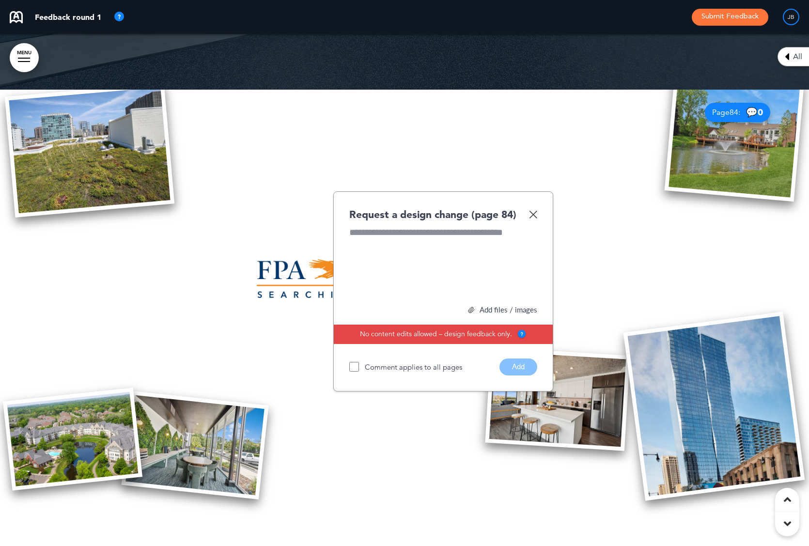
scroll to position [35207, 0]
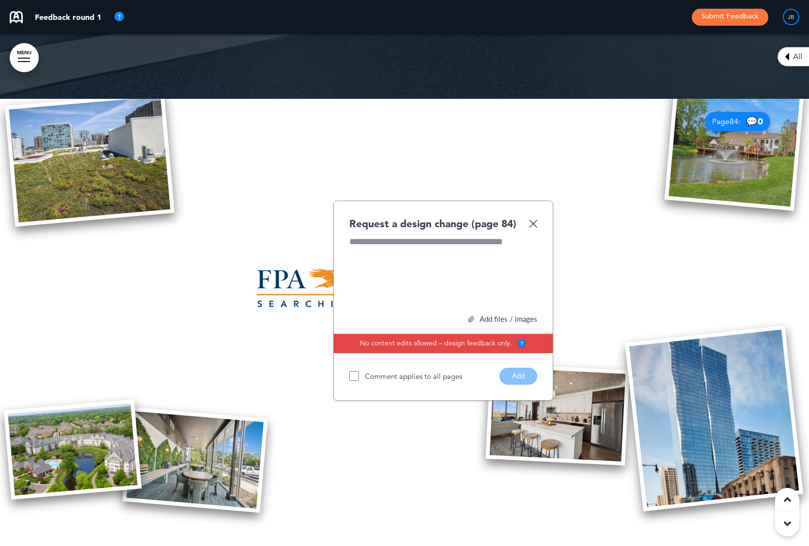
click at [397, 235] on div at bounding box center [443, 271] width 188 height 73
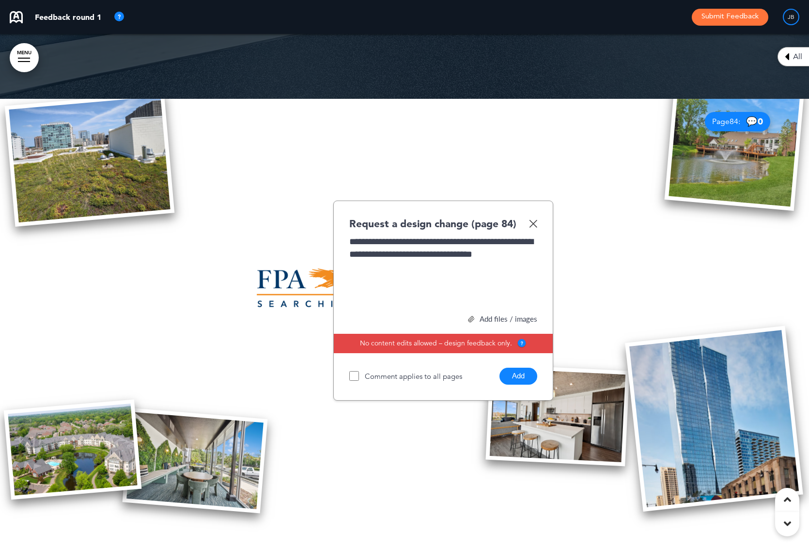
click at [513, 368] on button "Add" at bounding box center [518, 376] width 38 height 17
